Goal: Information Seeking & Learning: Learn about a topic

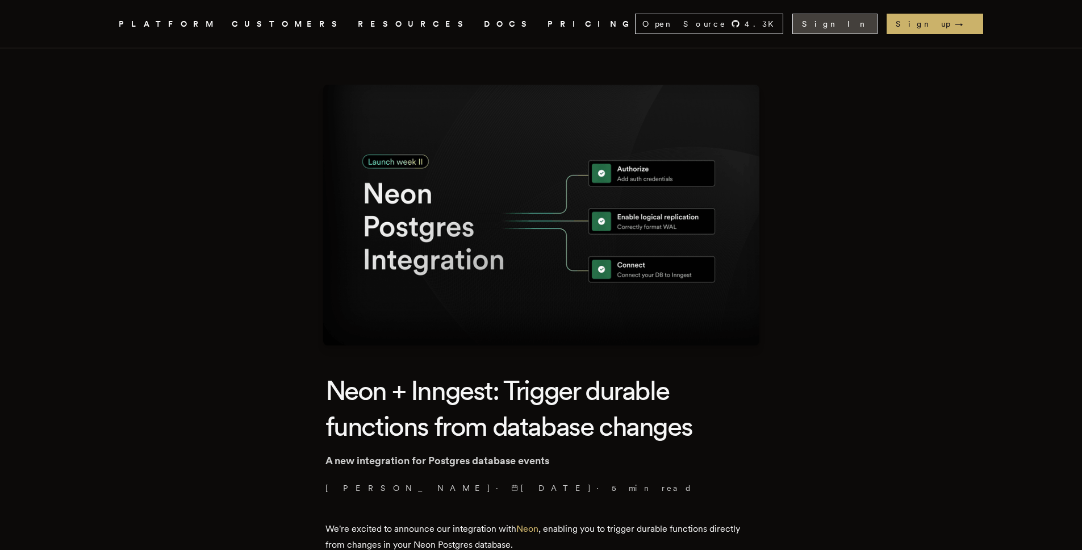
click at [878, 22] on link "Sign In" at bounding box center [835, 24] width 85 height 20
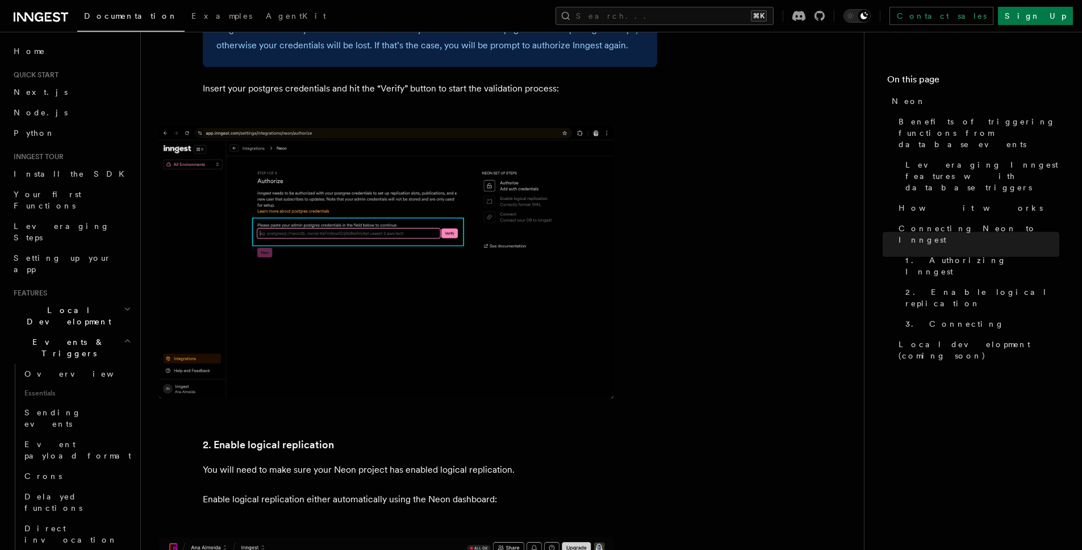
scroll to position [1177, 0]
